Goal: Task Accomplishment & Management: Manage account settings

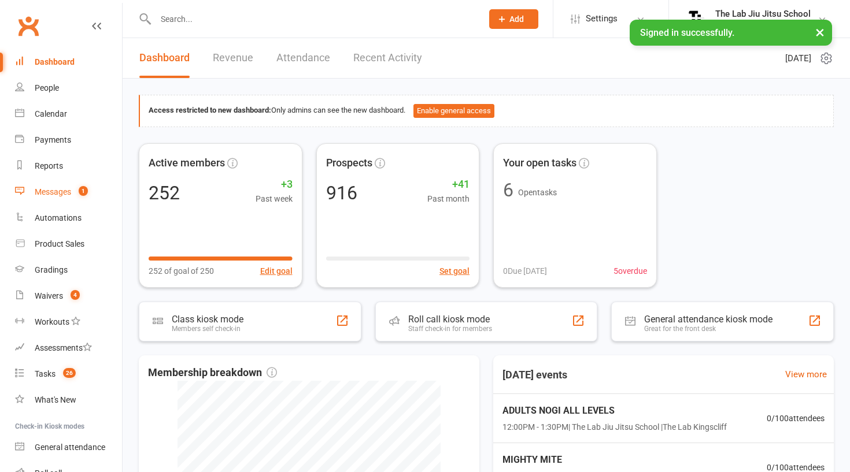
click at [57, 188] on div "Messages" at bounding box center [53, 191] width 36 height 9
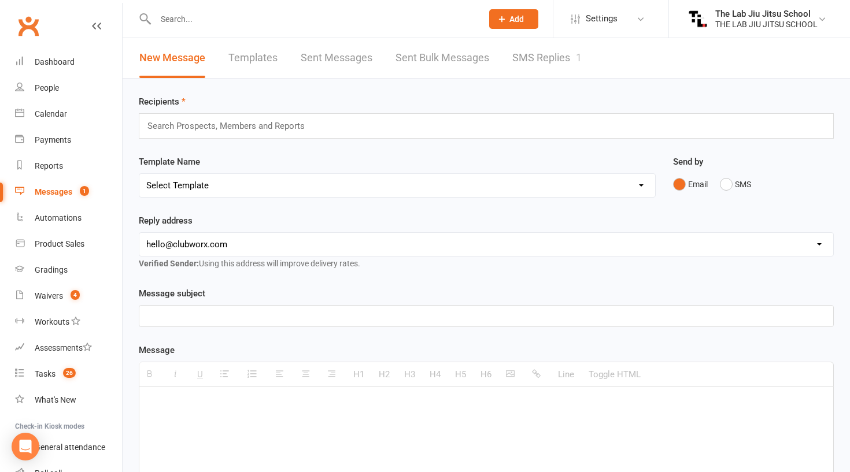
click at [550, 46] on link "SMS Replies 1" at bounding box center [546, 58] width 69 height 40
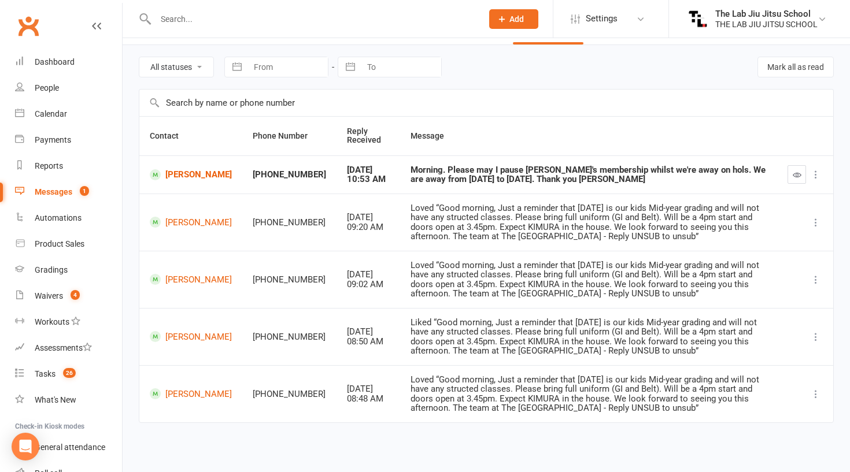
scroll to position [47, 0]
click at [175, 169] on link "[PERSON_NAME]" at bounding box center [191, 174] width 82 height 11
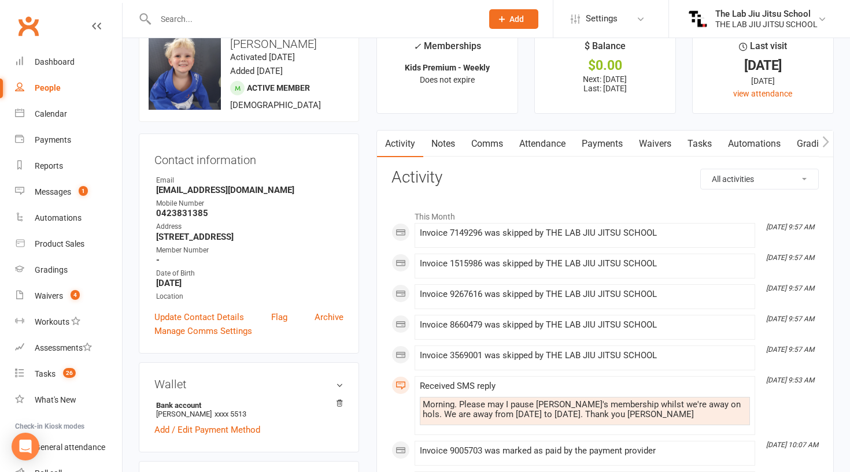
click at [605, 141] on link "Payments" at bounding box center [601, 144] width 57 height 27
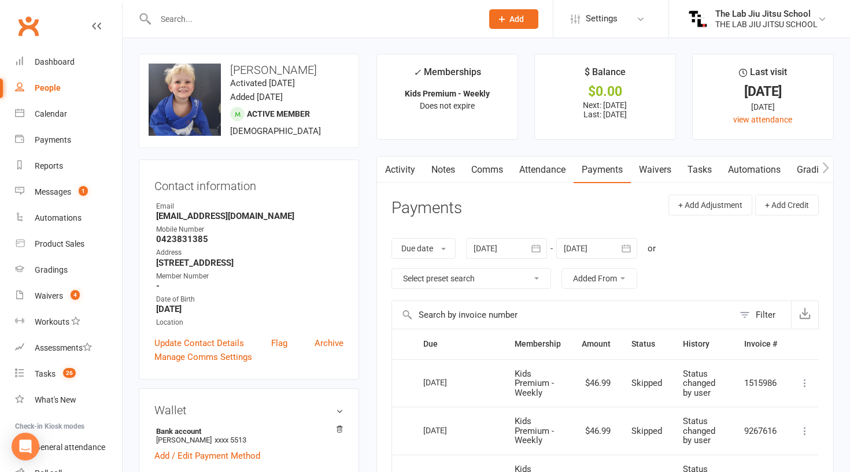
click at [494, 170] on link "Comms" at bounding box center [487, 170] width 48 height 27
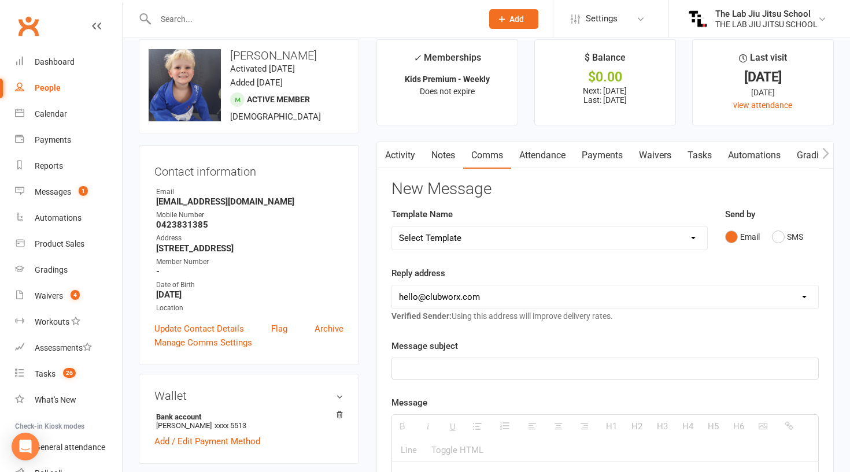
scroll to position [15, 0]
click at [781, 233] on button "SMS" at bounding box center [787, 237] width 31 height 22
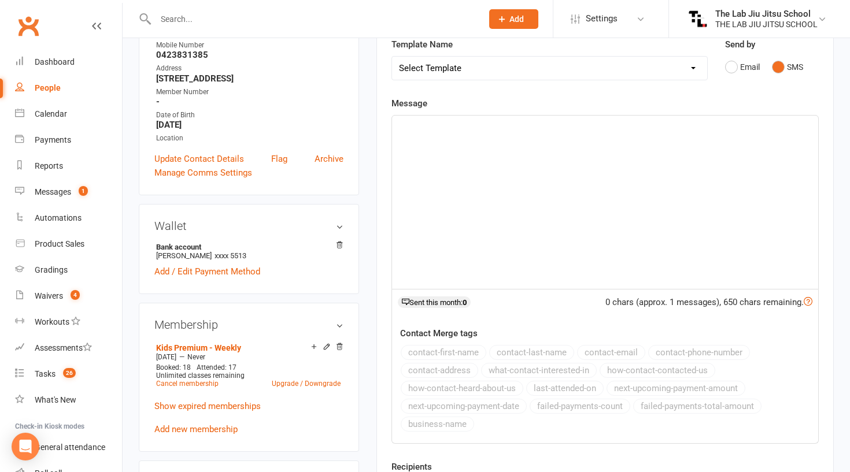
scroll to position [0, 0]
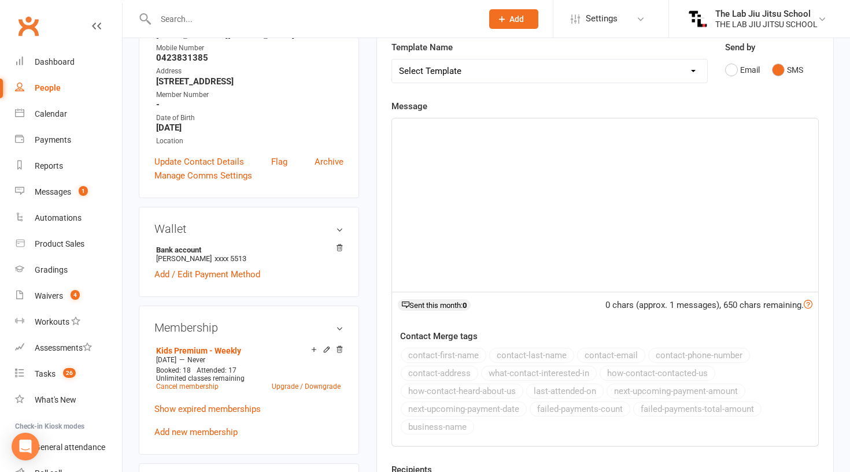
click at [488, 201] on div at bounding box center [605, 204] width 426 height 173
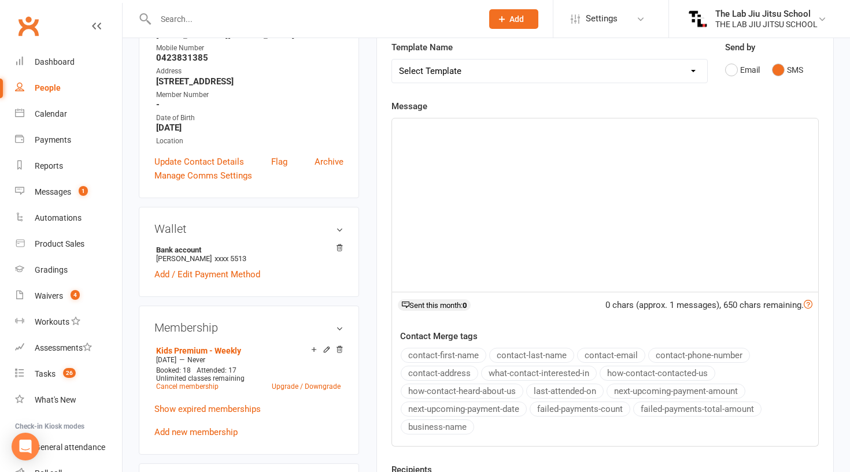
click at [429, 155] on div at bounding box center [605, 204] width 426 height 173
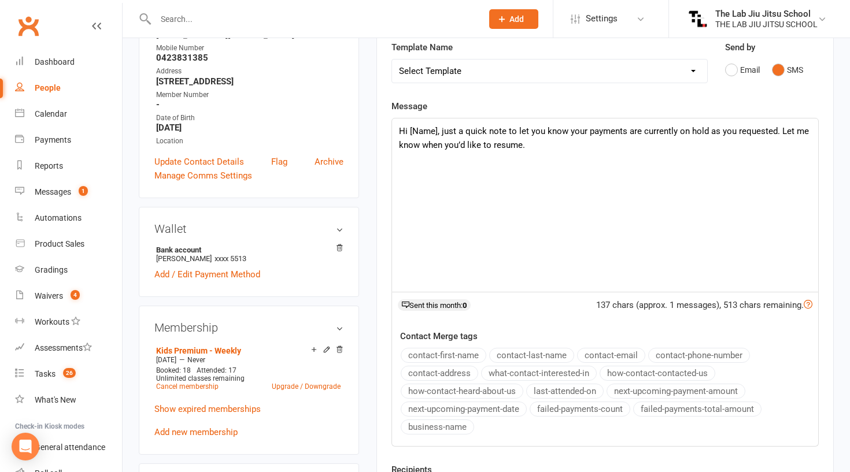
click at [437, 131] on p "Hi [Name], just a quick note to let you know your payments are currently on hol…" at bounding box center [605, 138] width 412 height 28
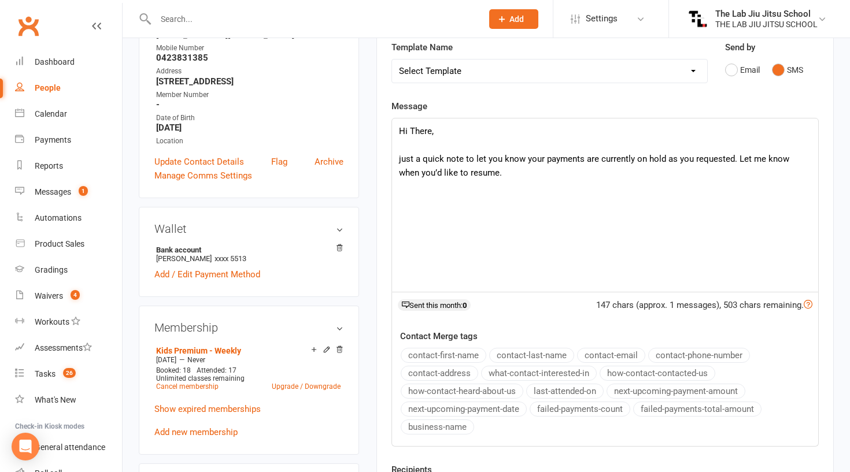
click at [762, 157] on p "just a quick note to let you know your payments are currently on hold as you re…" at bounding box center [605, 166] width 412 height 28
drag, startPoint x: 759, startPoint y: 209, endPoint x: 784, endPoint y: 176, distance: 41.3
click at [784, 176] on p "just a quick note to let you know your payments are currently on hold as you re…" at bounding box center [605, 166] width 412 height 28
drag, startPoint x: 735, startPoint y: 157, endPoint x: 755, endPoint y: 194, distance: 41.6
click at [755, 194] on div "Hi There, just a quick note to let you know your payments are currently on hold…" at bounding box center [605, 204] width 426 height 173
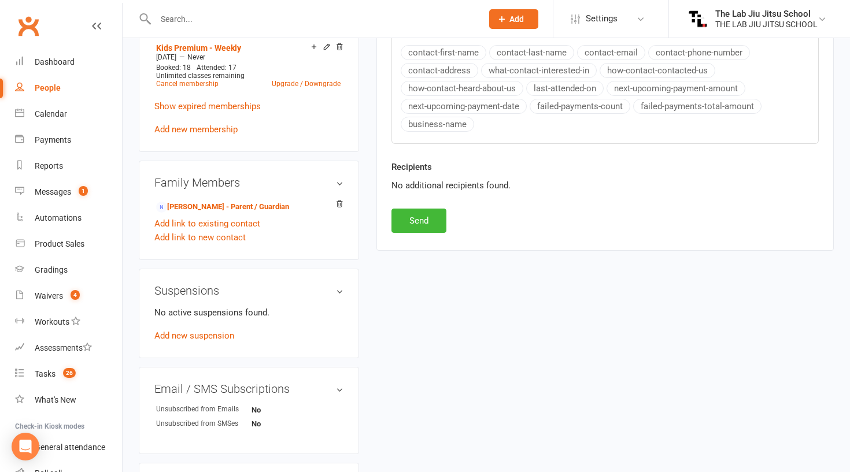
scroll to position [491, 0]
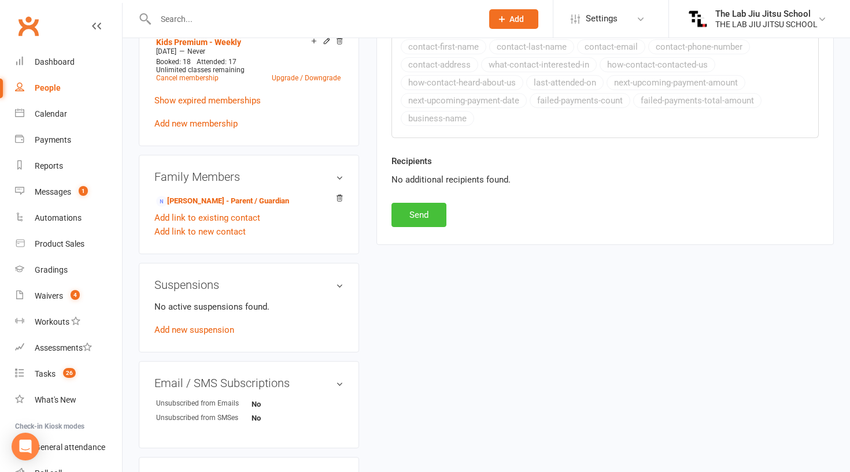
click at [422, 209] on button "Send" at bounding box center [418, 215] width 55 height 24
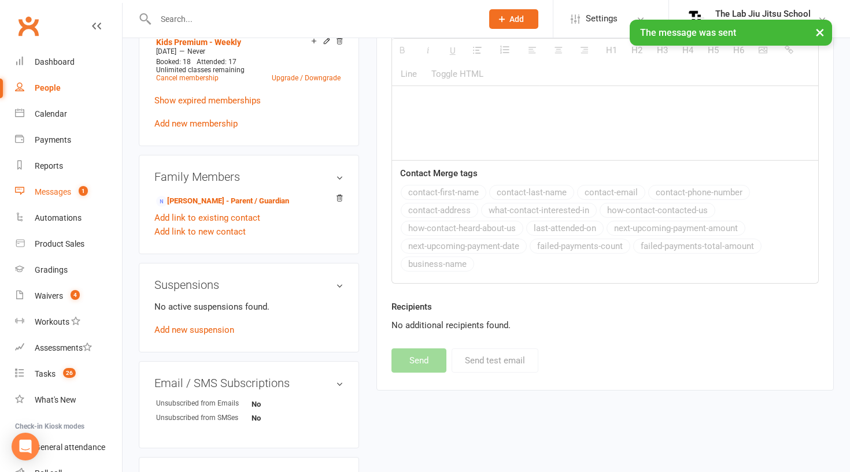
click at [62, 194] on div "Messages" at bounding box center [53, 191] width 36 height 9
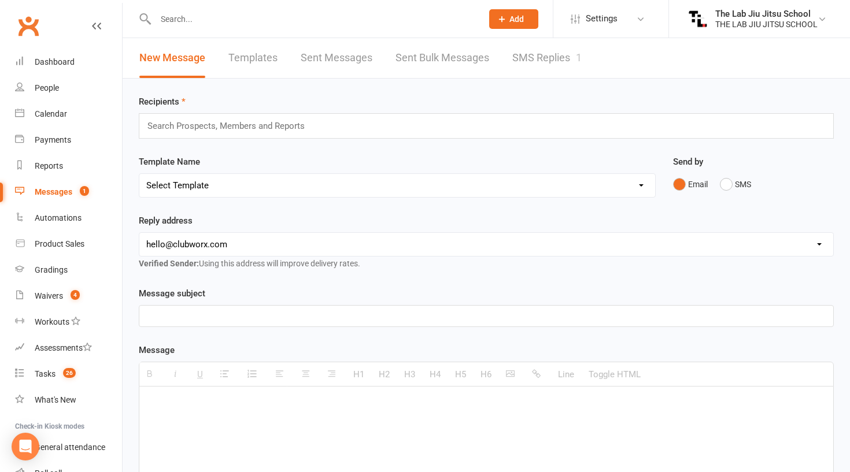
click at [548, 62] on link "SMS Replies 1" at bounding box center [546, 58] width 69 height 40
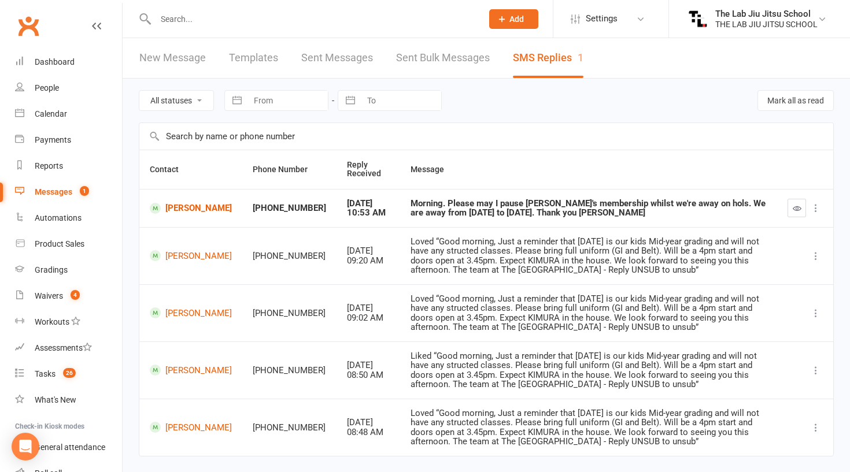
click at [410, 218] on div "Morning. Please may I pause [PERSON_NAME]'s membership whilst we're away on hol…" at bounding box center [588, 208] width 356 height 19
click at [793, 212] on icon "button" at bounding box center [796, 208] width 9 height 9
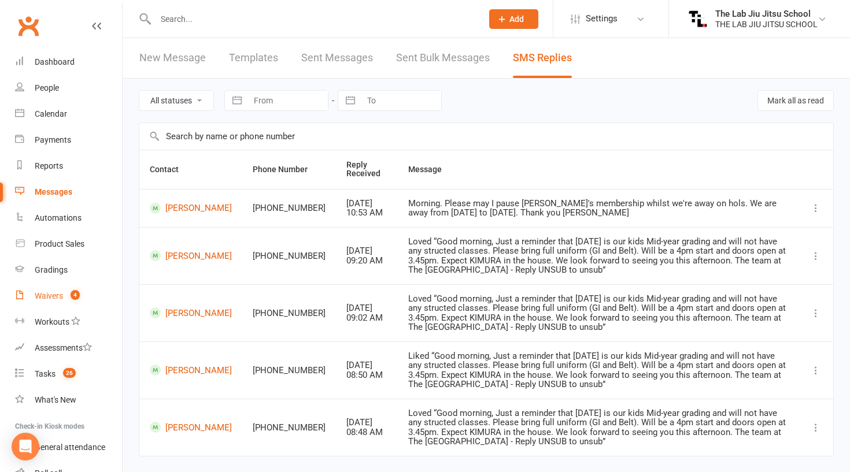
click at [42, 294] on div "Waivers" at bounding box center [49, 295] width 28 height 9
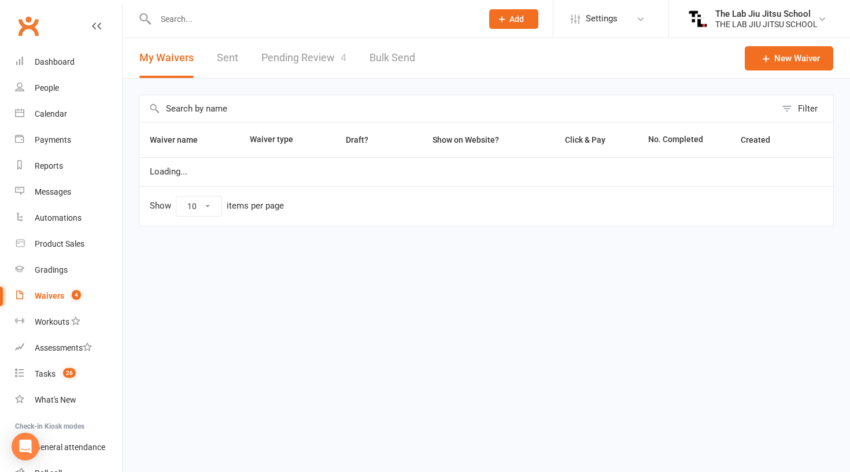
select select "50"
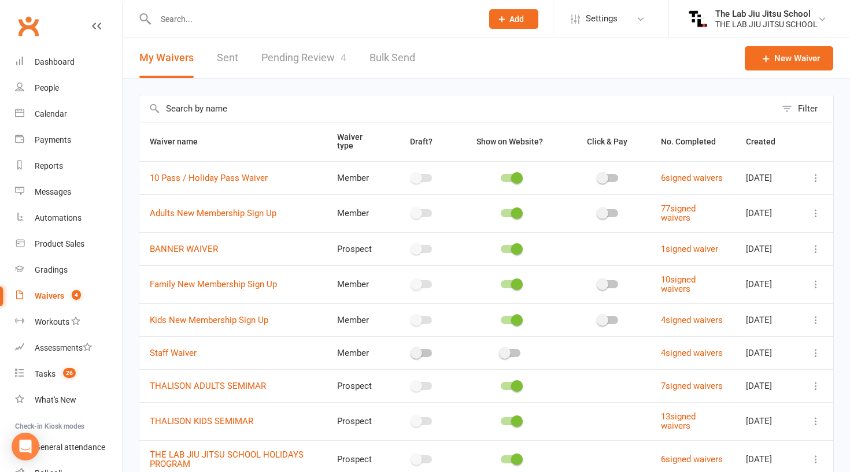
click at [295, 61] on link "Pending Review 4" at bounding box center [303, 58] width 85 height 40
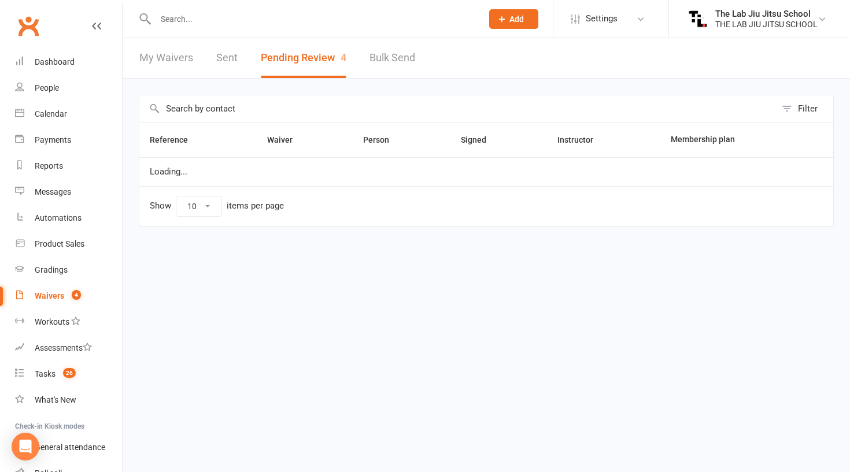
select select "25"
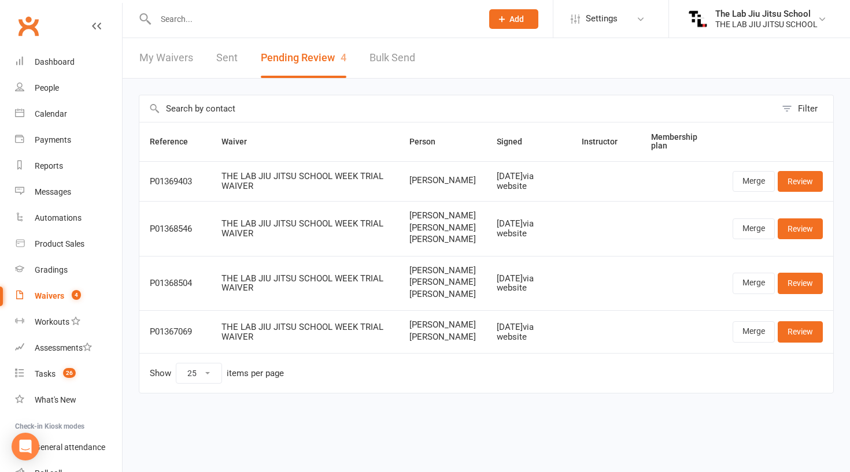
click at [285, 23] on input "text" at bounding box center [313, 19] width 322 height 16
click at [52, 293] on div "Waivers" at bounding box center [49, 295] width 29 height 9
select select "50"
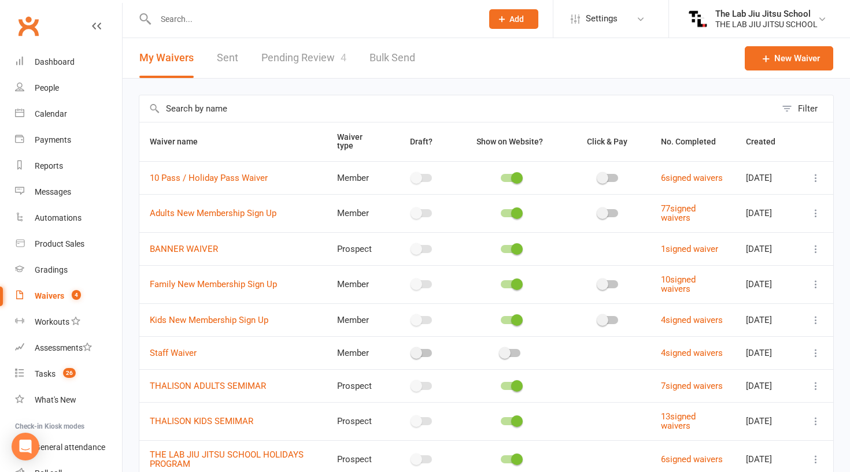
click at [302, 57] on link "Pending Review 4" at bounding box center [303, 58] width 85 height 40
select select "25"
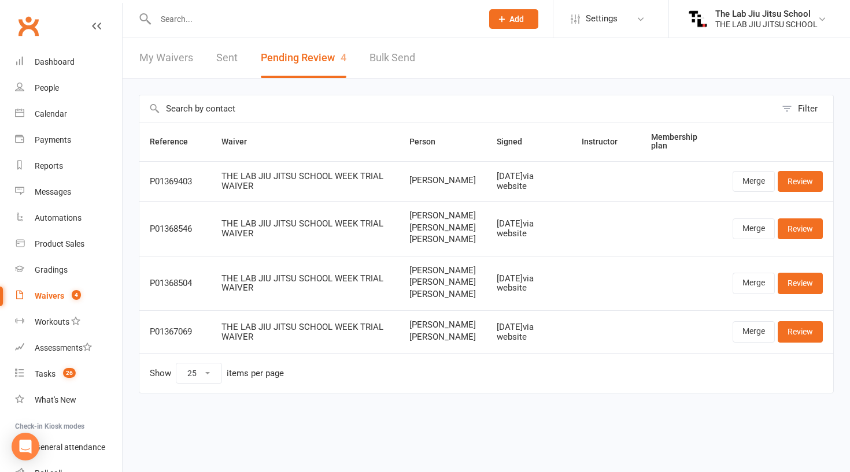
click at [272, 14] on input "text" at bounding box center [313, 19] width 322 height 16
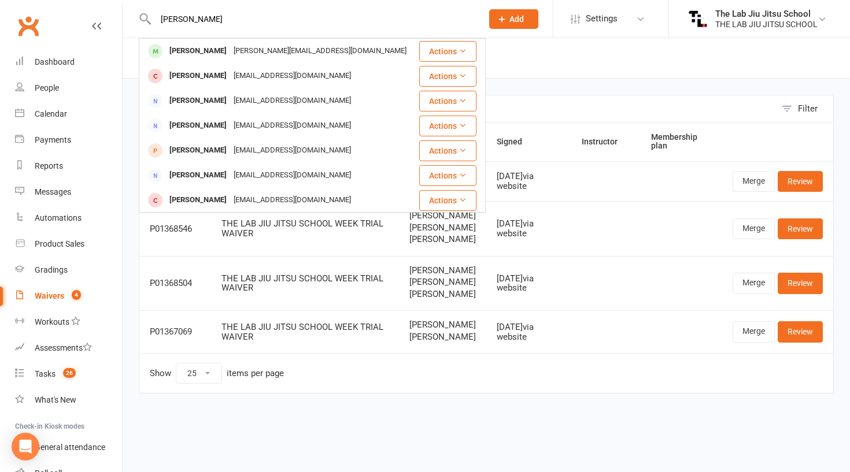
type input "[PERSON_NAME]"
click at [616, 86] on div "Filter Reference Waiver Person Signed Instructor Membership plan P01369403 THE …" at bounding box center [486, 252] width 727 height 347
